Goal: Task Accomplishment & Management: Complete application form

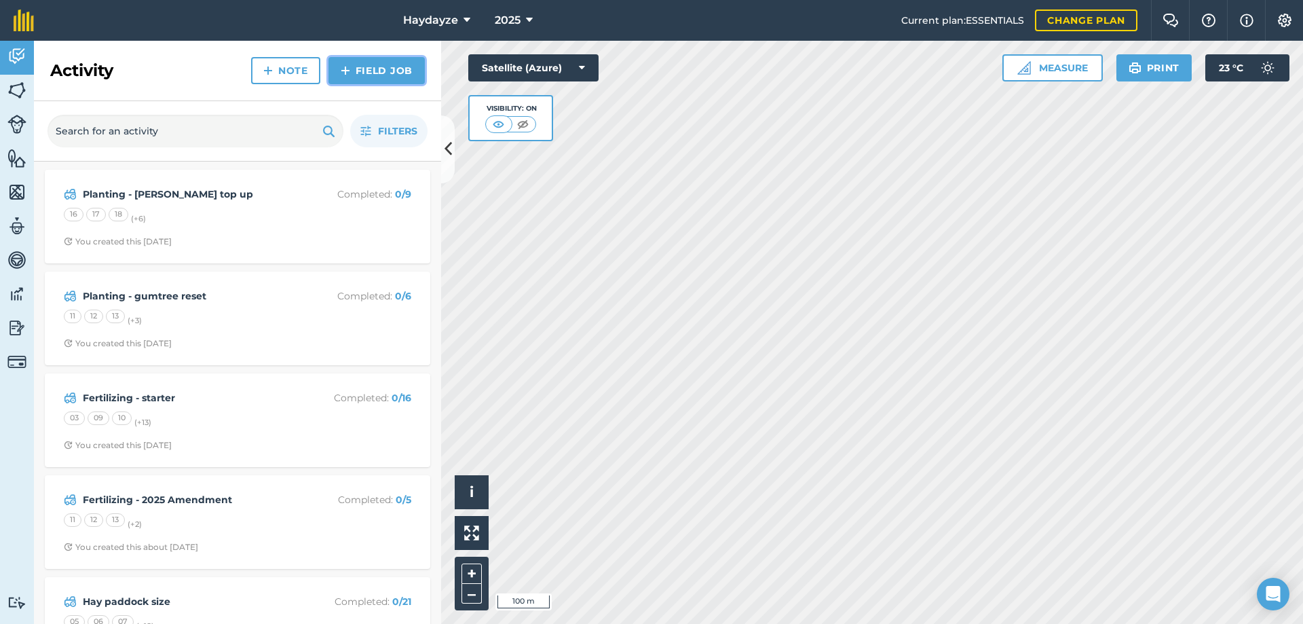
click at [357, 71] on link "Field Job" at bounding box center [376, 70] width 96 height 27
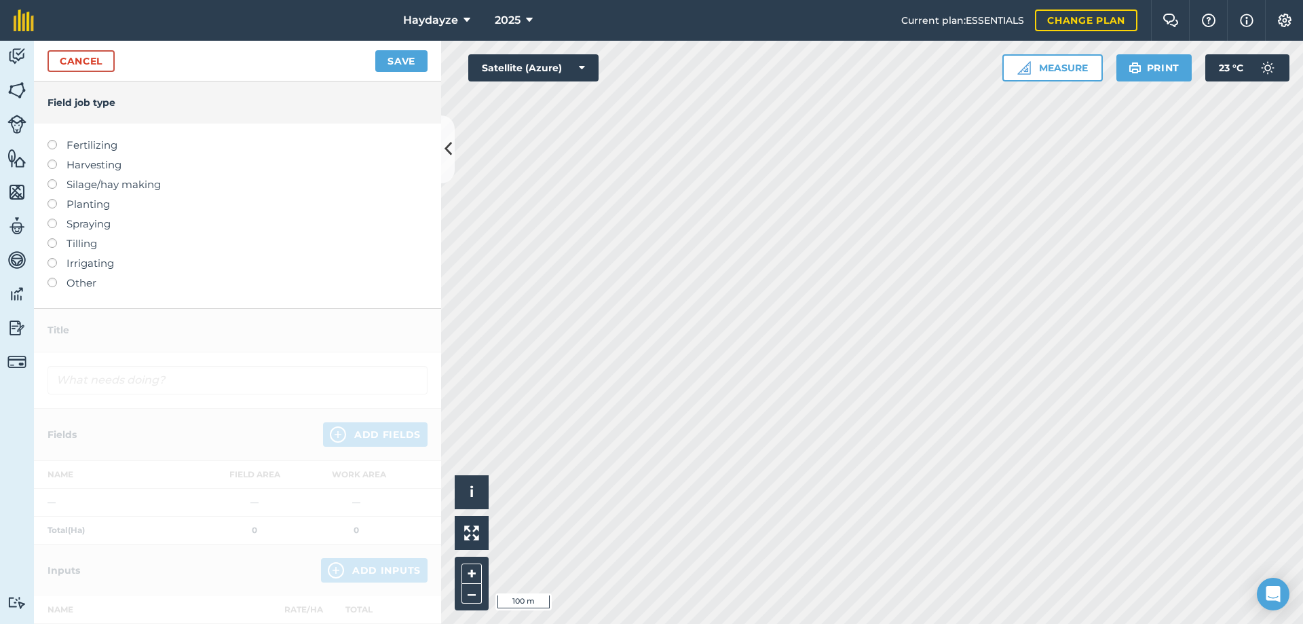
click at [52, 140] on label at bounding box center [57, 140] width 19 height 0
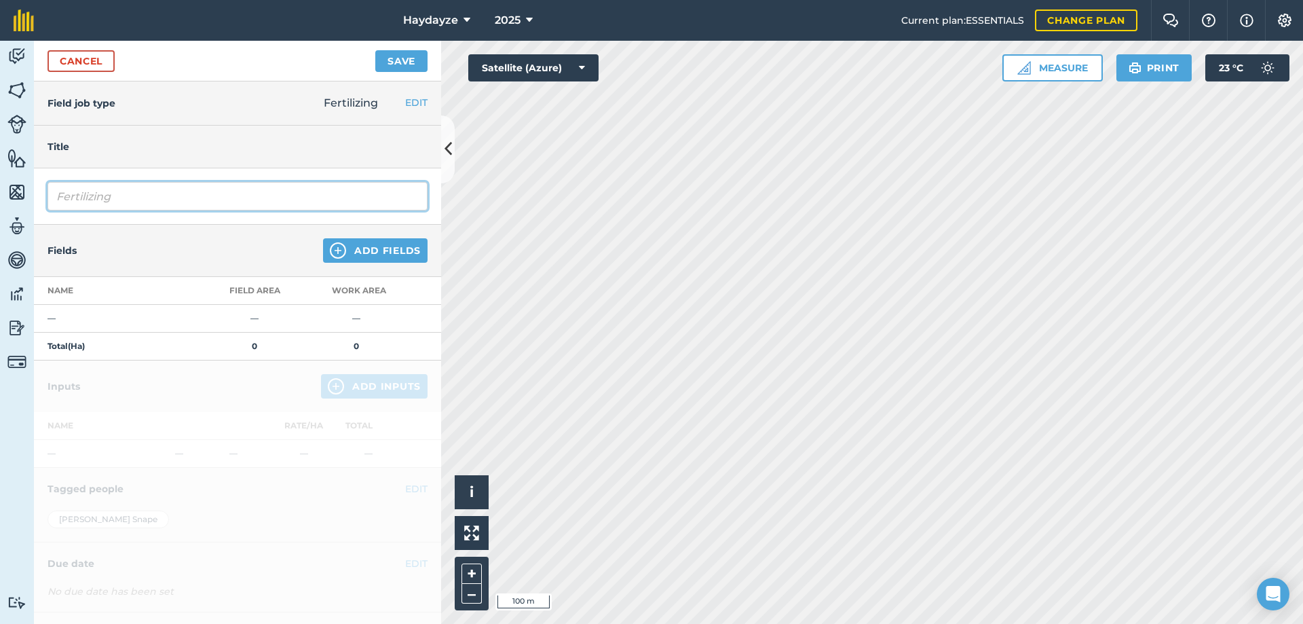
click at [127, 200] on input "Fertilizing" at bounding box center [238, 196] width 380 height 29
type input "Fertilizing - Super booster"
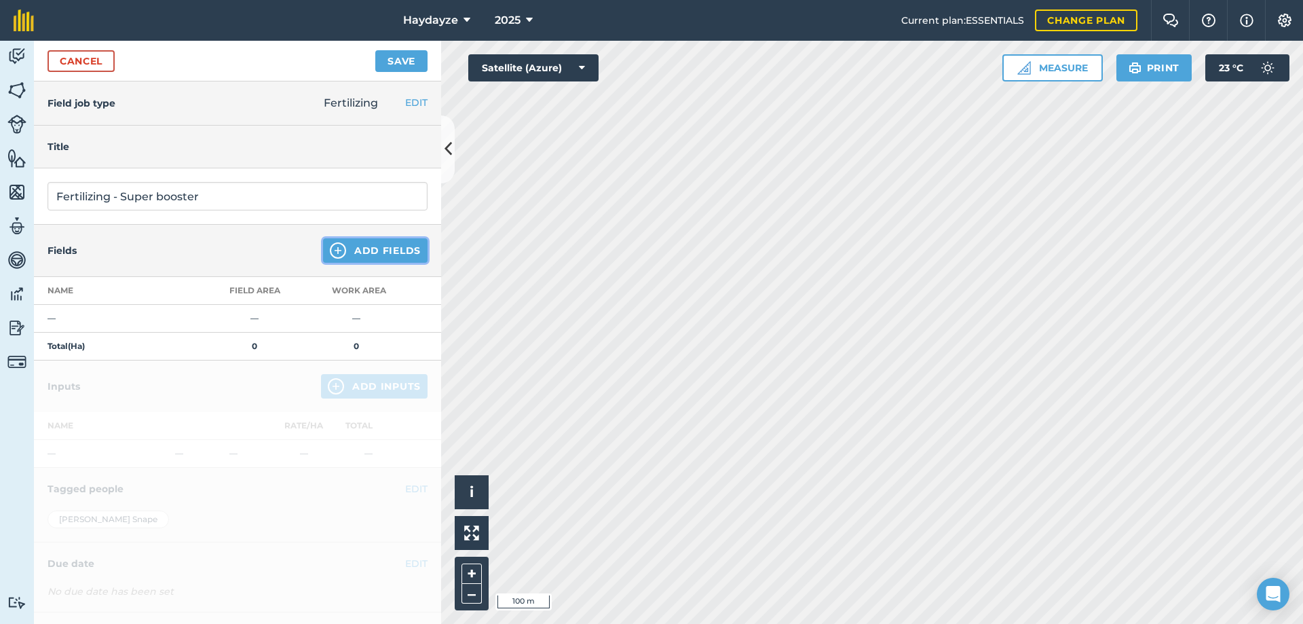
click at [353, 250] on button "Add Fields" at bounding box center [375, 250] width 105 height 24
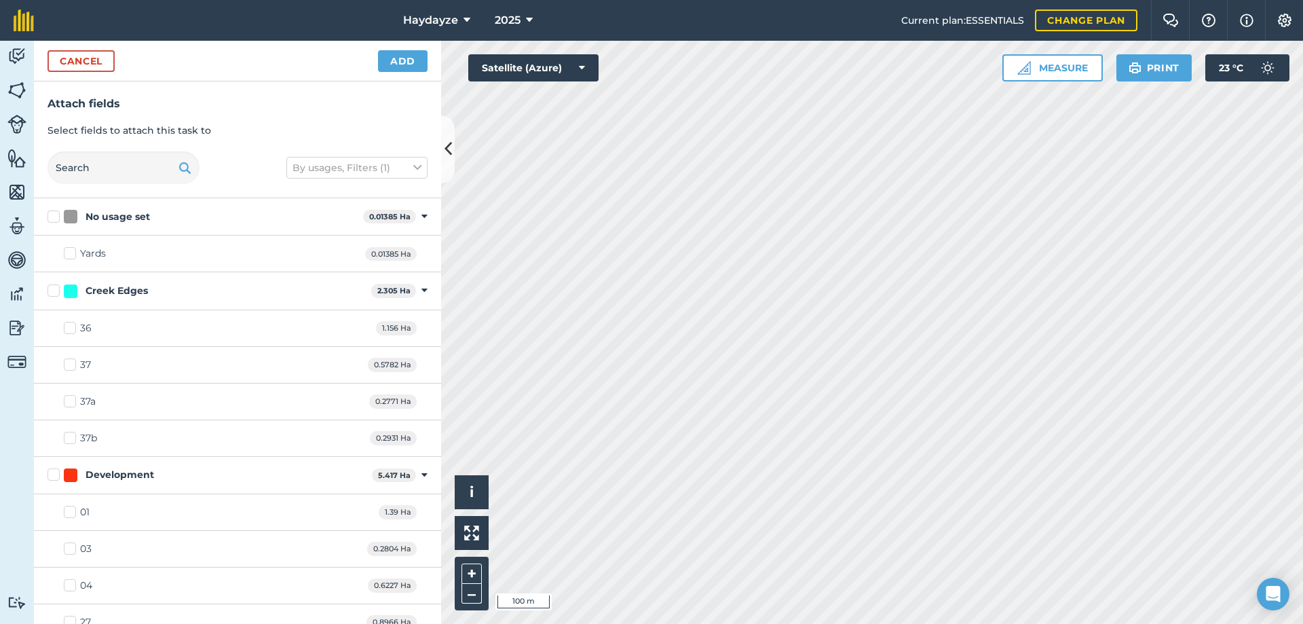
checkbox input "true"
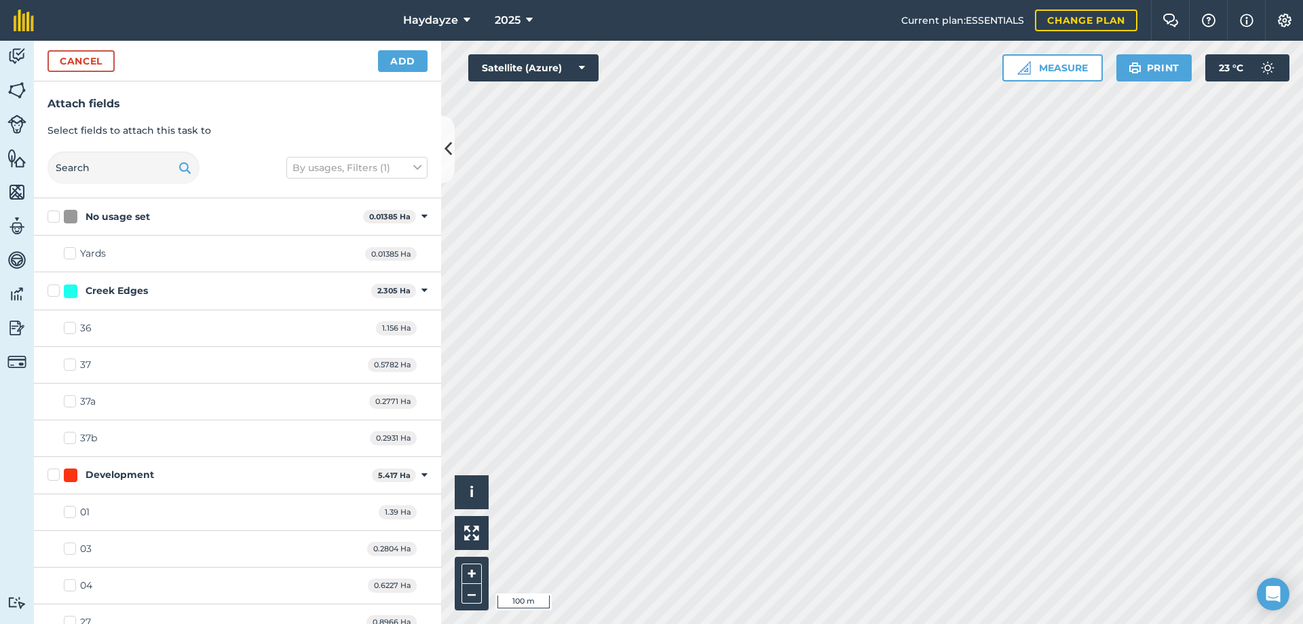
checkbox input "true"
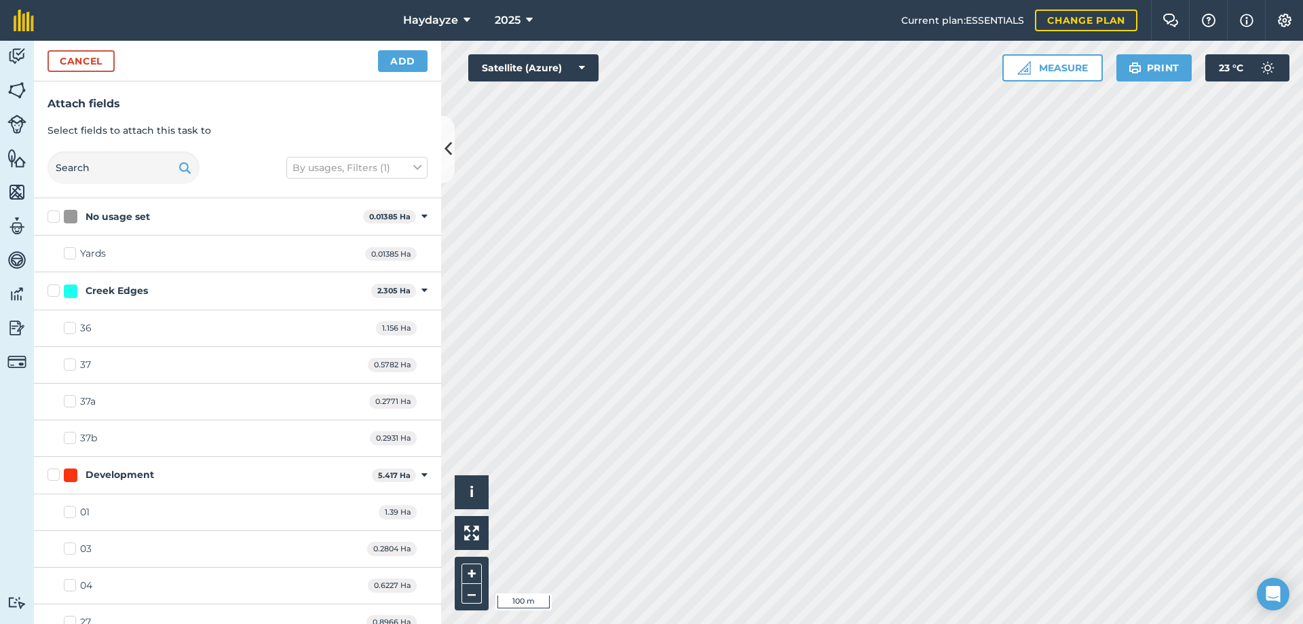
checkbox input "true"
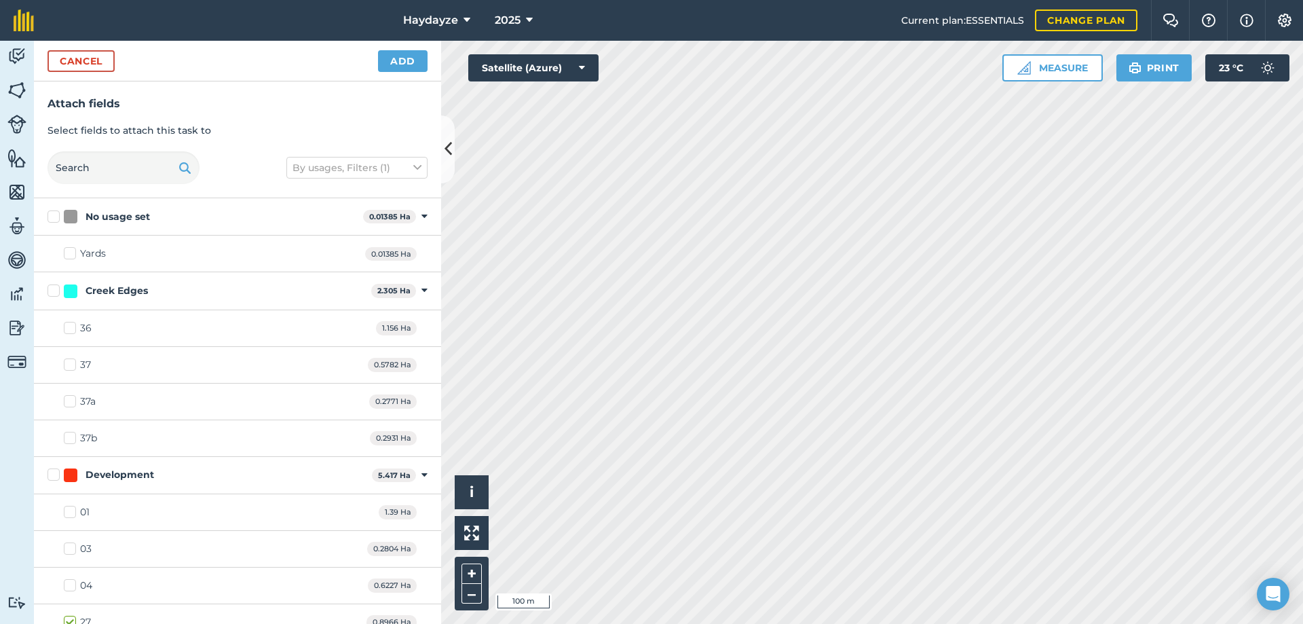
checkbox input "true"
click at [401, 56] on button "Add" at bounding box center [403, 61] width 50 height 22
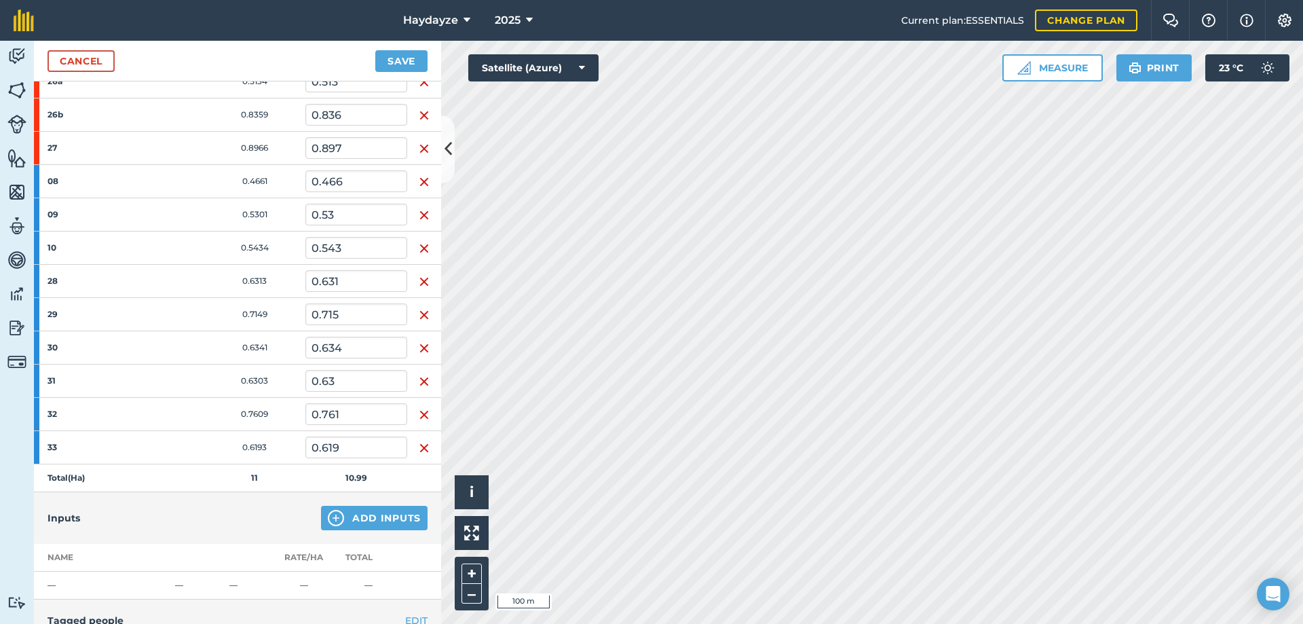
scroll to position [407, 0]
click at [398, 65] on button "Save" at bounding box center [401, 61] width 52 height 22
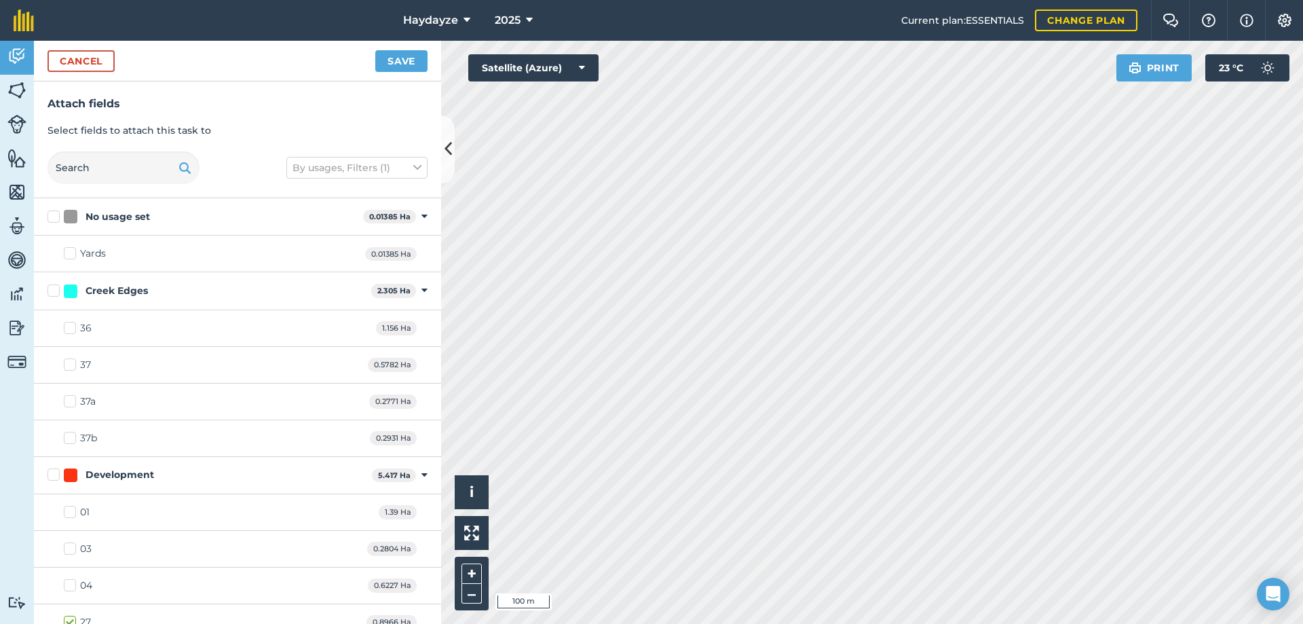
checkbox input "false"
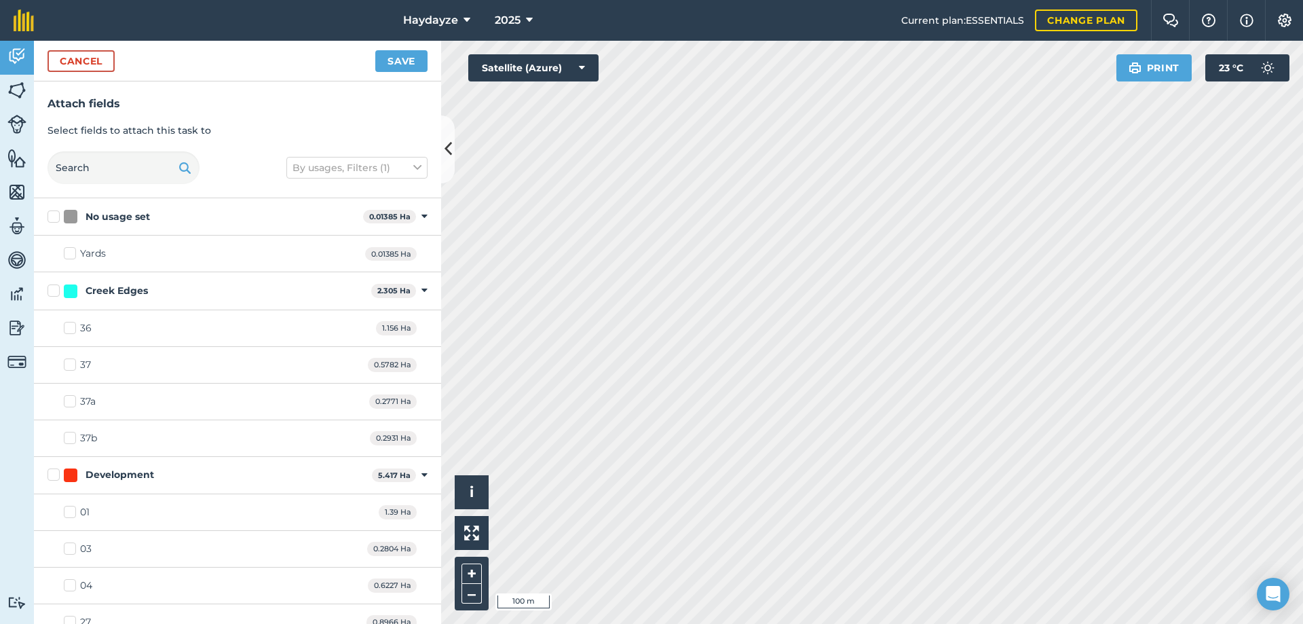
checkbox input "true"
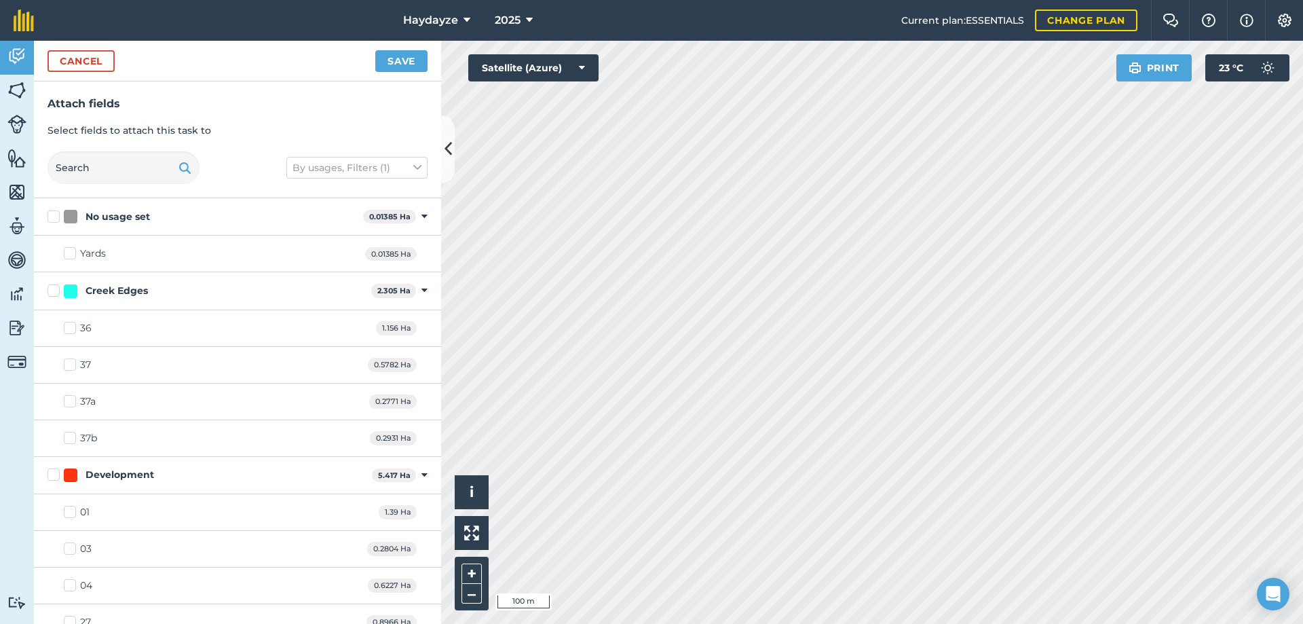
checkbox input "true"
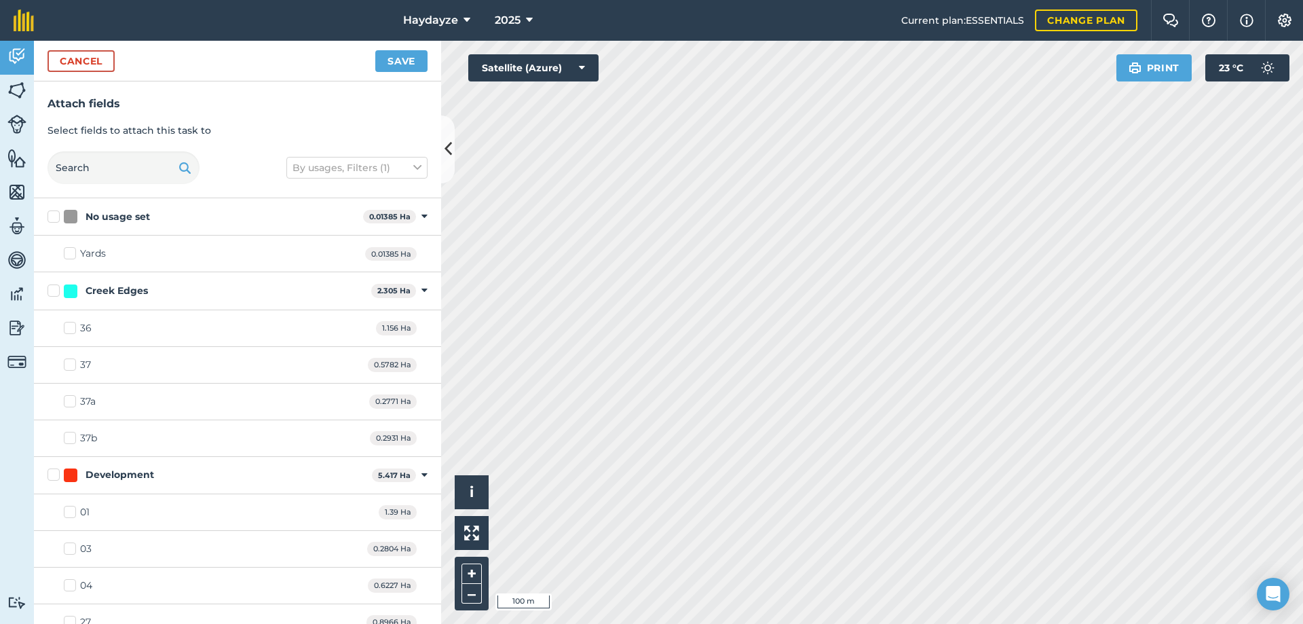
checkbox input "true"
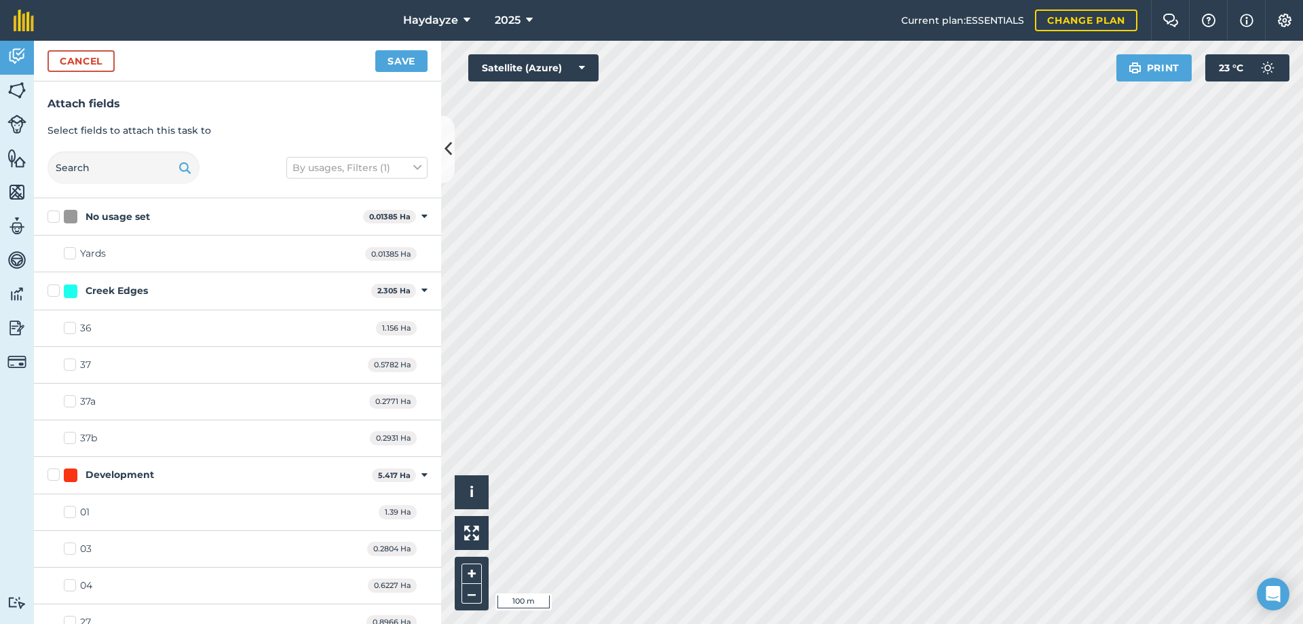
checkbox input "true"
click at [402, 58] on button "Save" at bounding box center [401, 61] width 52 height 22
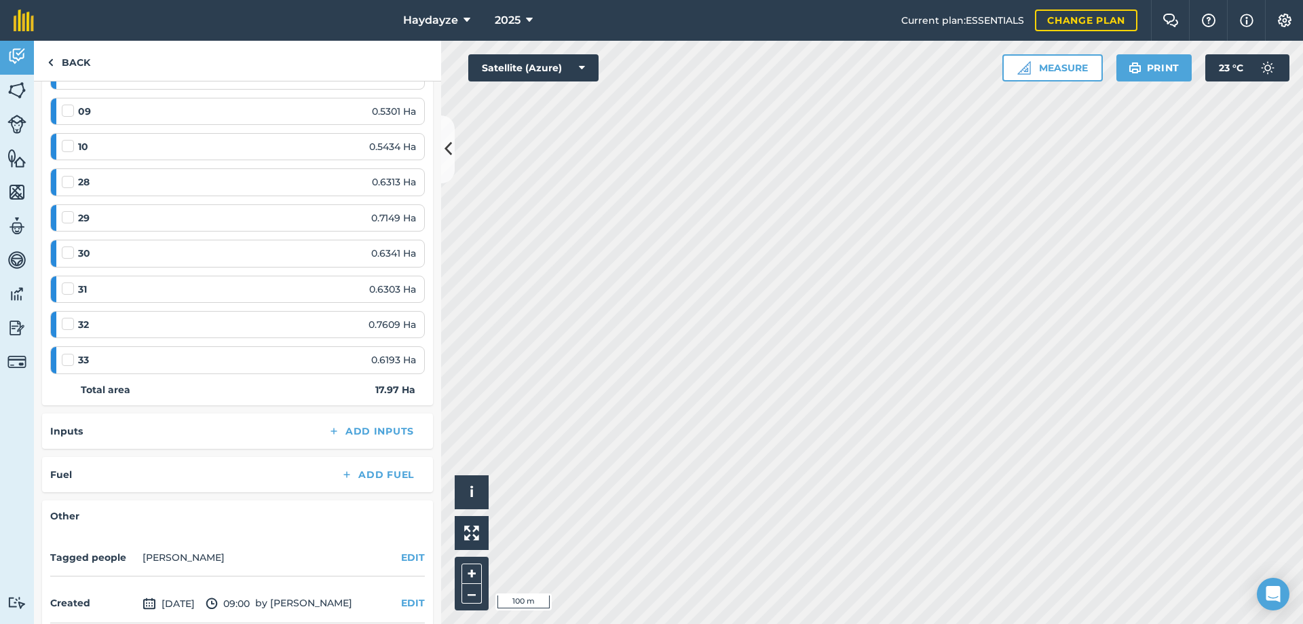
scroll to position [984, 0]
